Goal: Check status: Check status

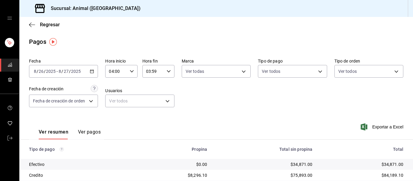
click at [92, 72] on icon "button" at bounding box center [92, 71] width 4 height 4
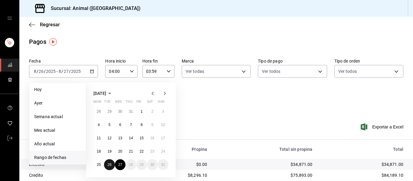
click at [110, 162] on button "26" at bounding box center [109, 164] width 11 height 11
click at [123, 165] on button "27" at bounding box center [120, 164] width 11 height 11
type input "00:00"
type input "23:59"
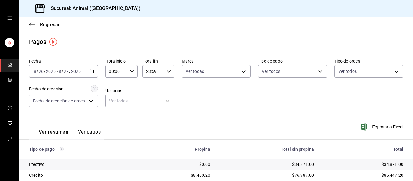
click at [131, 73] on icon "button" at bounding box center [132, 71] width 4 height 4
click at [112, 98] on span "05" at bounding box center [112, 98] width 6 height 5
type input "05:00"
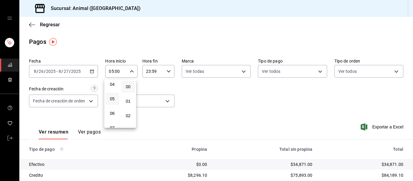
click at [167, 71] on div at bounding box center [206, 90] width 413 height 181
click at [167, 71] on icon "button" at bounding box center [169, 71] width 4 height 4
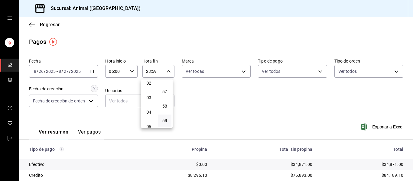
scroll to position [28, 0]
click at [151, 103] on span "03" at bounding box center [149, 102] width 6 height 5
type input "03:59"
click at [234, 71] on div at bounding box center [206, 90] width 413 height 181
click at [232, 88] on div "Fecha [DATE] [DATE] - [DATE] [DATE] Hora inicio 05:00 Hora inicio Hora fin 03:5…" at bounding box center [216, 85] width 374 height 59
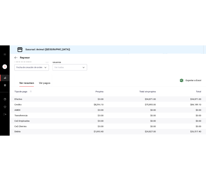
scroll to position [86, 0]
